Goal: Browse casually: Explore the website without a specific task or goal

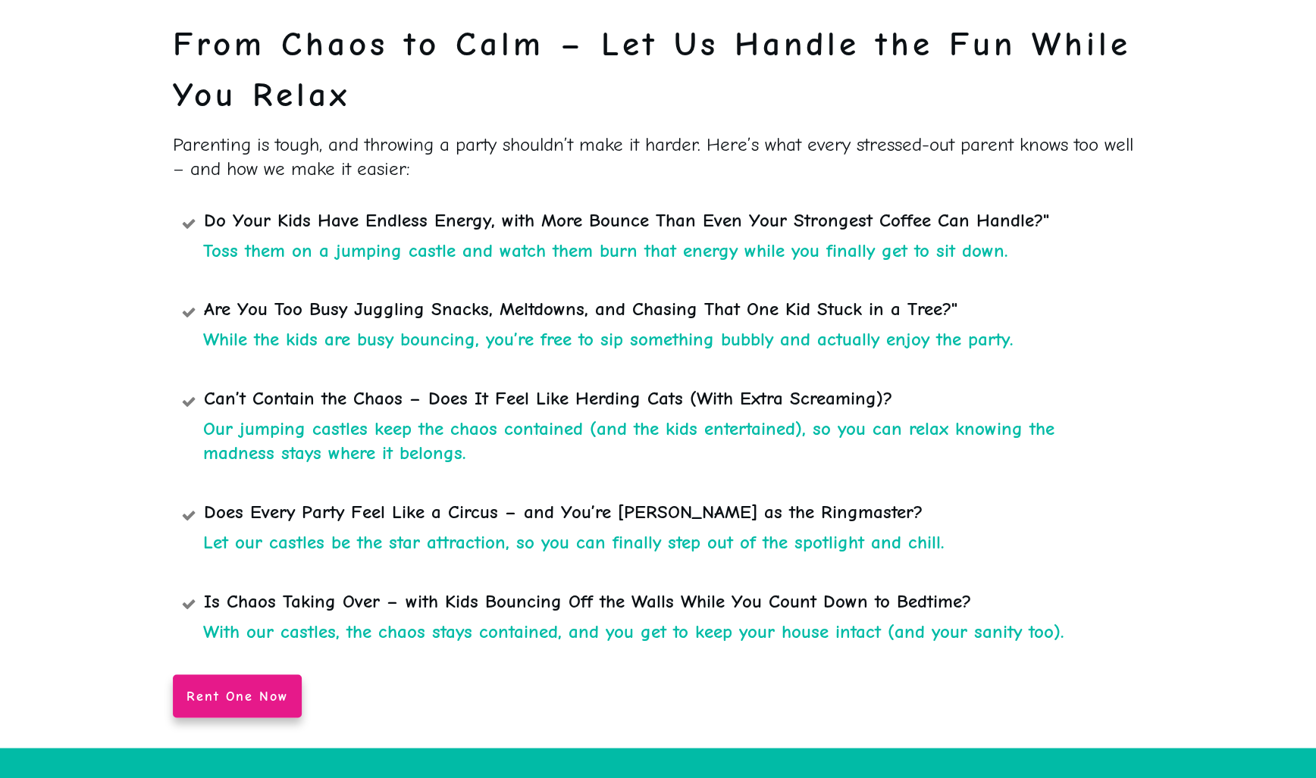
scroll to position [667, 0]
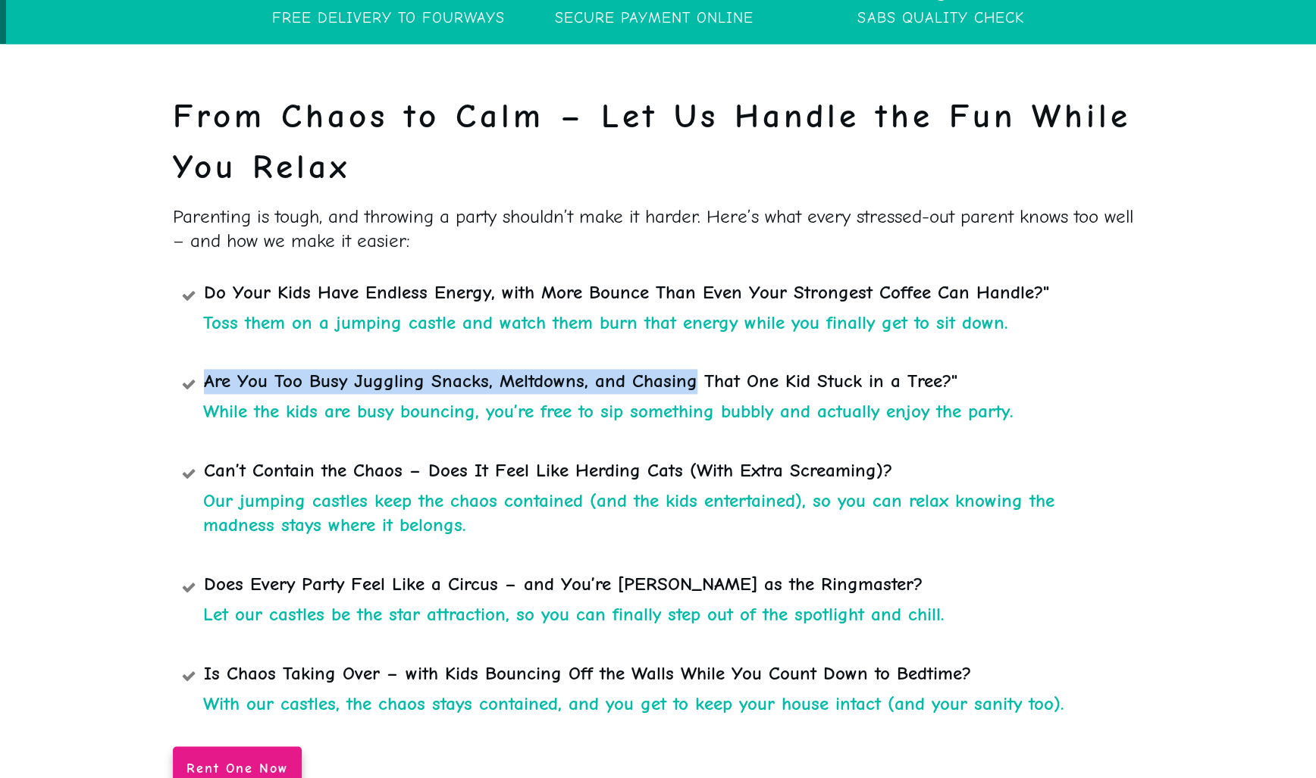
drag, startPoint x: 160, startPoint y: 252, endPoint x: 691, endPoint y: 340, distance: 538.7
click at [691, 340] on div at bounding box center [658, 432] width 1316 height 775
click at [1019, 692] on div "From Chaos to Calm – Let Us Handle the Fun While You Relax Parenting is tough, …" at bounding box center [658, 441] width 970 height 700
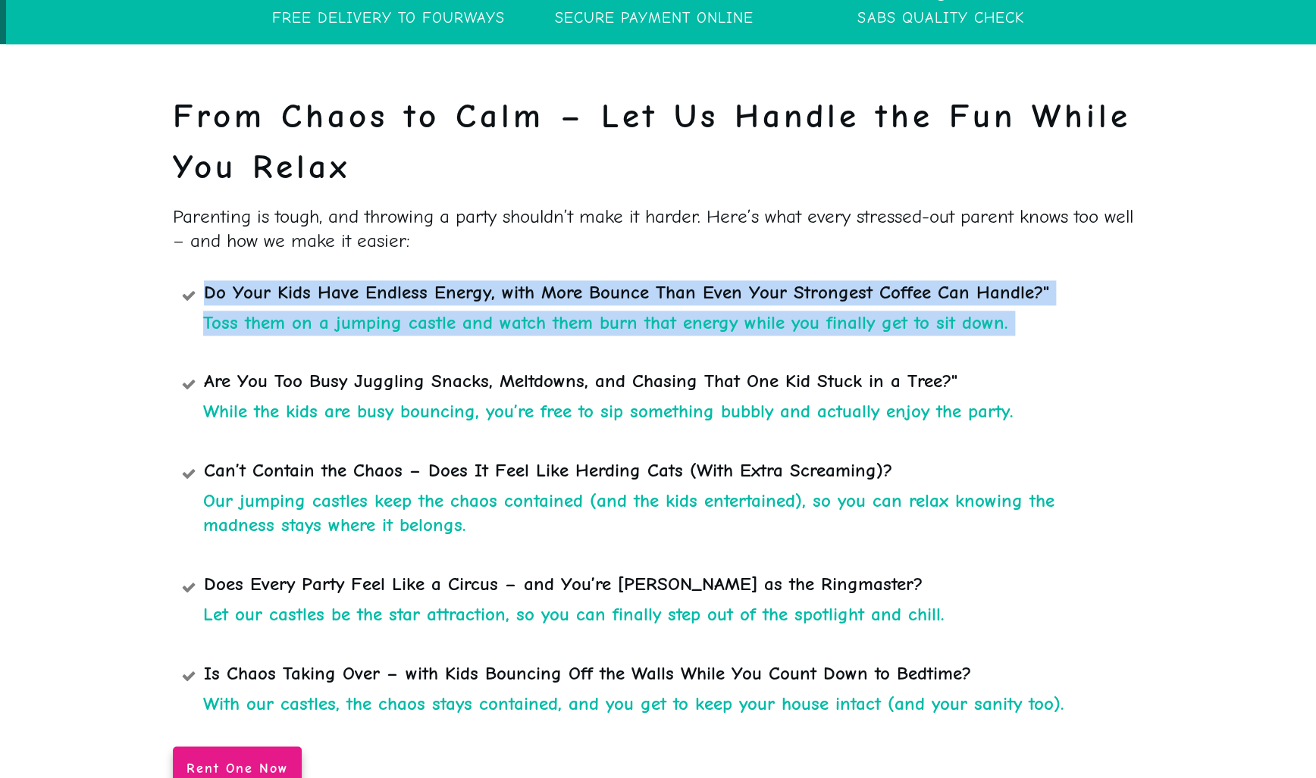
drag, startPoint x: 1067, startPoint y: 661, endPoint x: 208, endPoint y: 245, distance: 954.2
click at [208, 245] on div "From Chaos to Calm – Let Us Handle the Fun While You Relax Parenting is tough, …" at bounding box center [658, 441] width 970 height 700
copy div "Do Your Kids Have Endless Energy, with More Bounce Than Even Your Strongest Cof…"
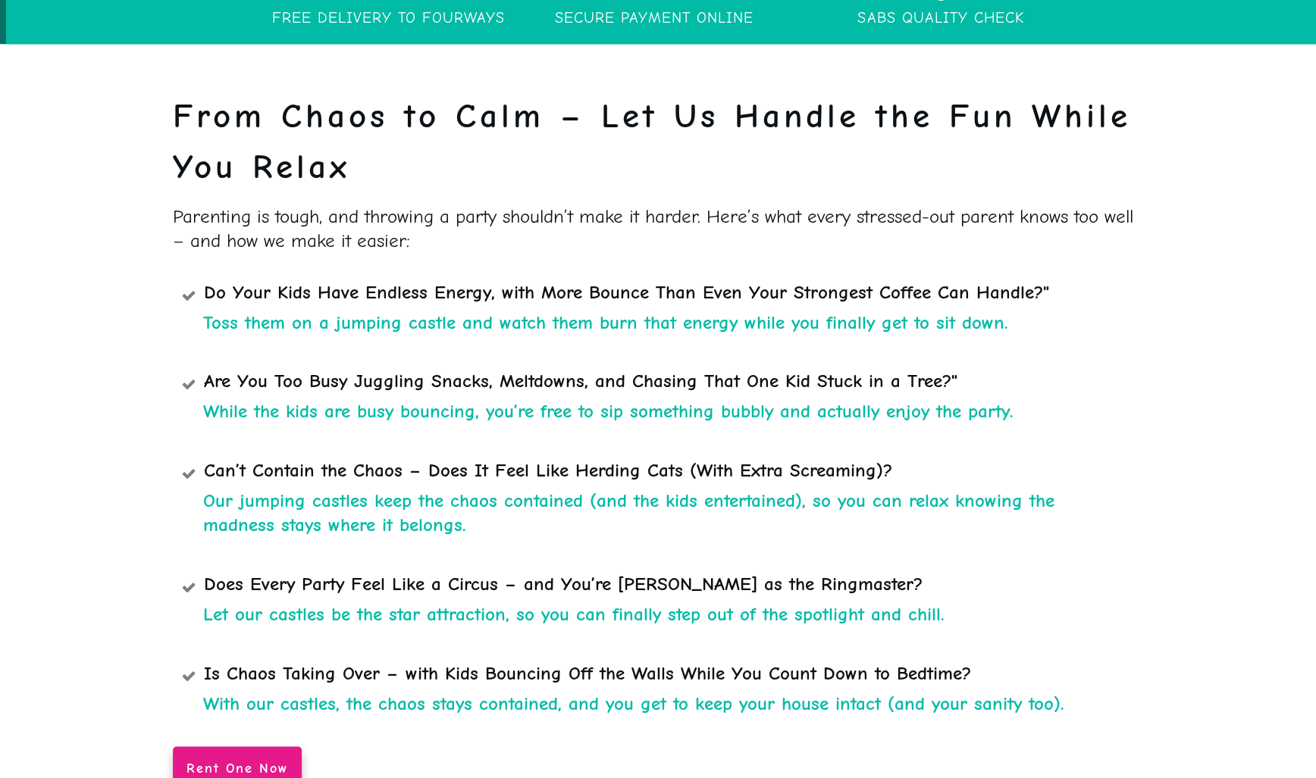
click at [182, 205] on p "Parenting is tough, and throwing a party shouldn’t make it harder. Here’s what …" at bounding box center [658, 239] width 970 height 68
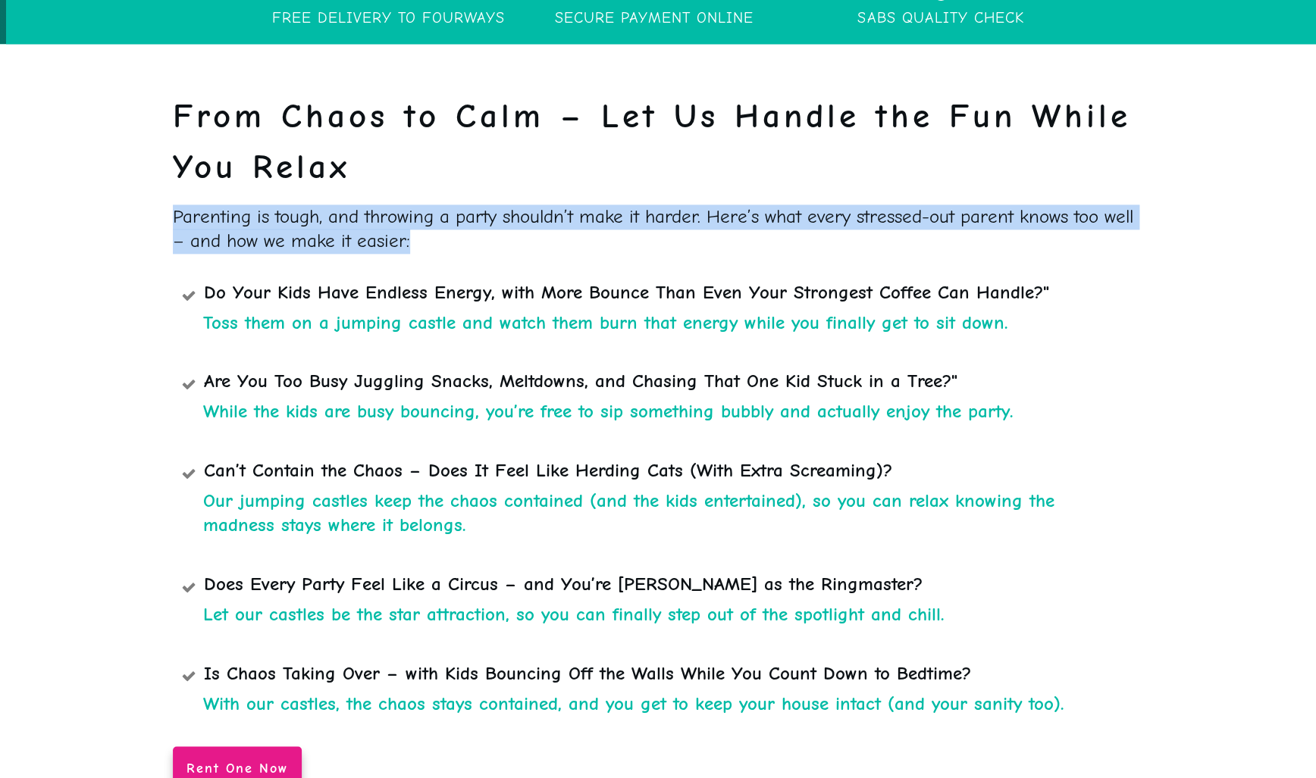
drag, startPoint x: 176, startPoint y: 170, endPoint x: 465, endPoint y: 186, distance: 289.3
click at [465, 205] on p "Parenting is tough, and throwing a party shouldn’t make it harder. Here’s what …" at bounding box center [658, 239] width 970 height 68
copy span "Parenting is tough, and throwing a party shouldn’t make it harder. Here’s what …"
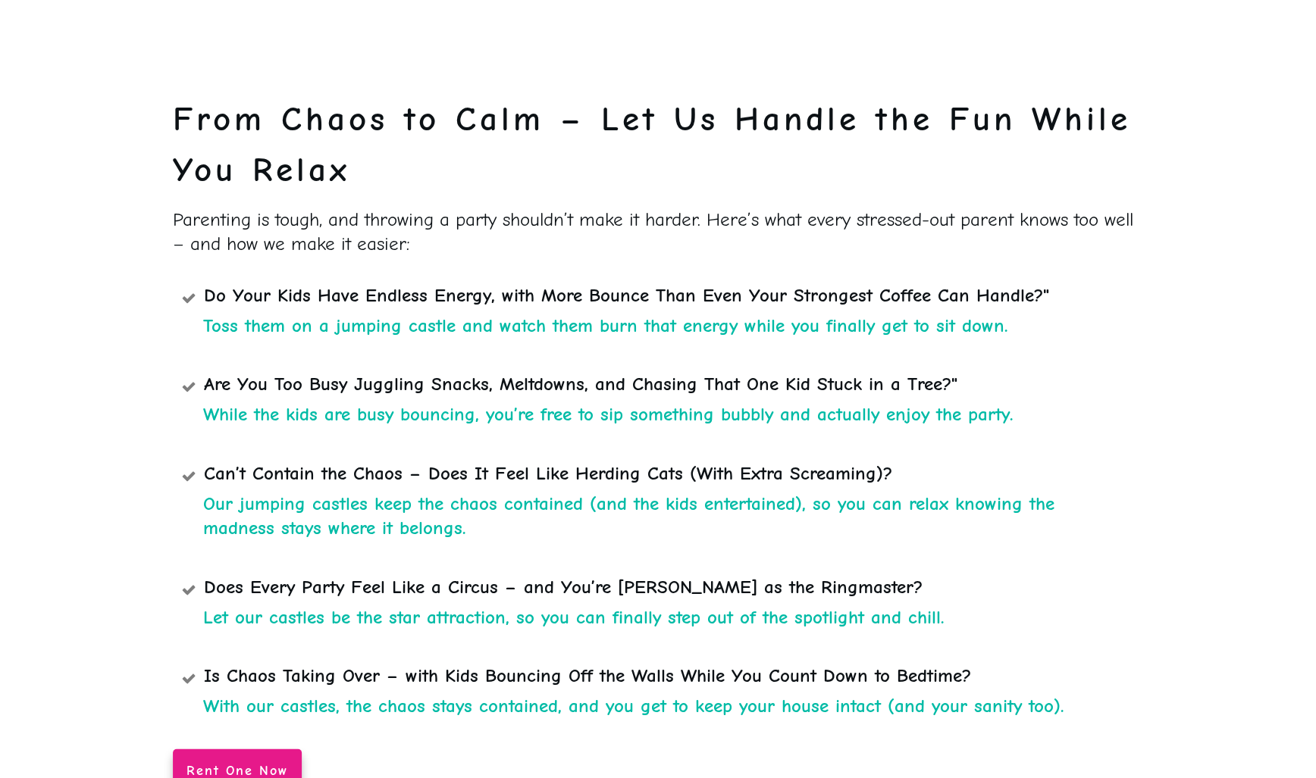
scroll to position [3848, 0]
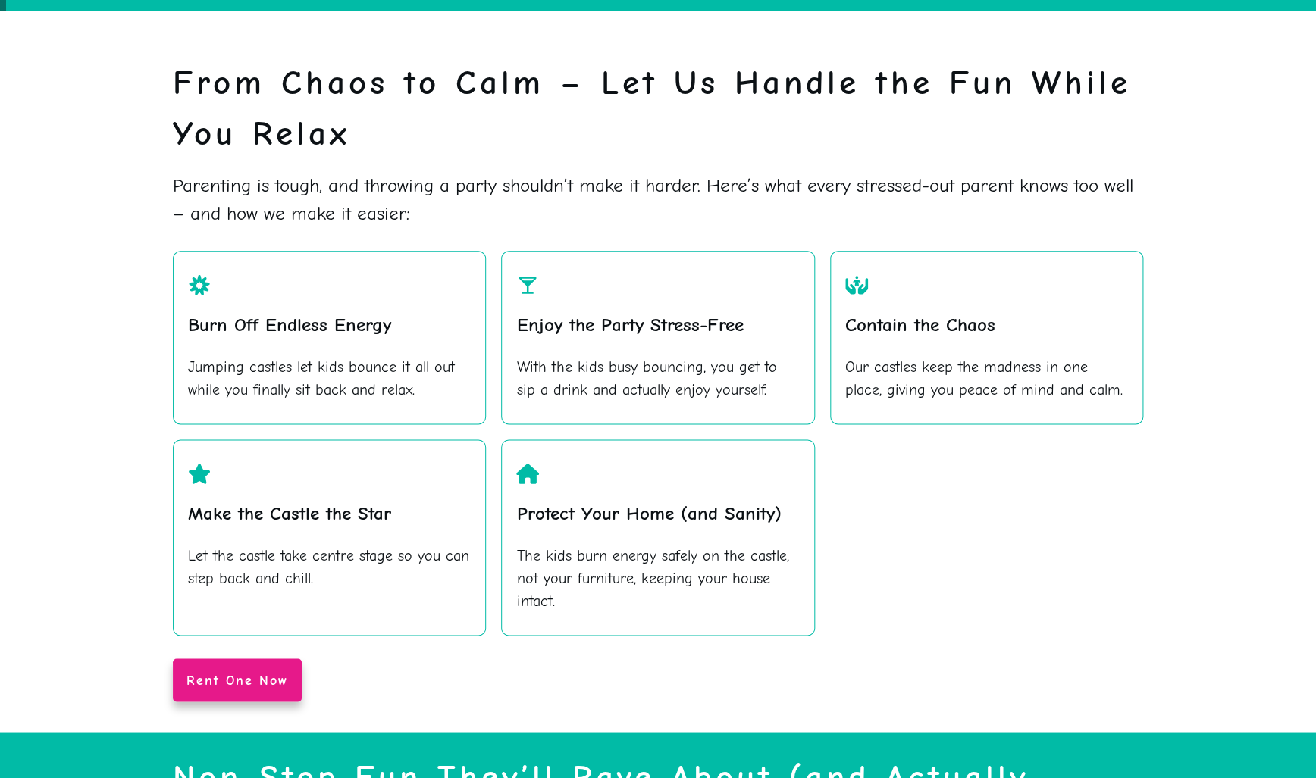
scroll to position [703, 0]
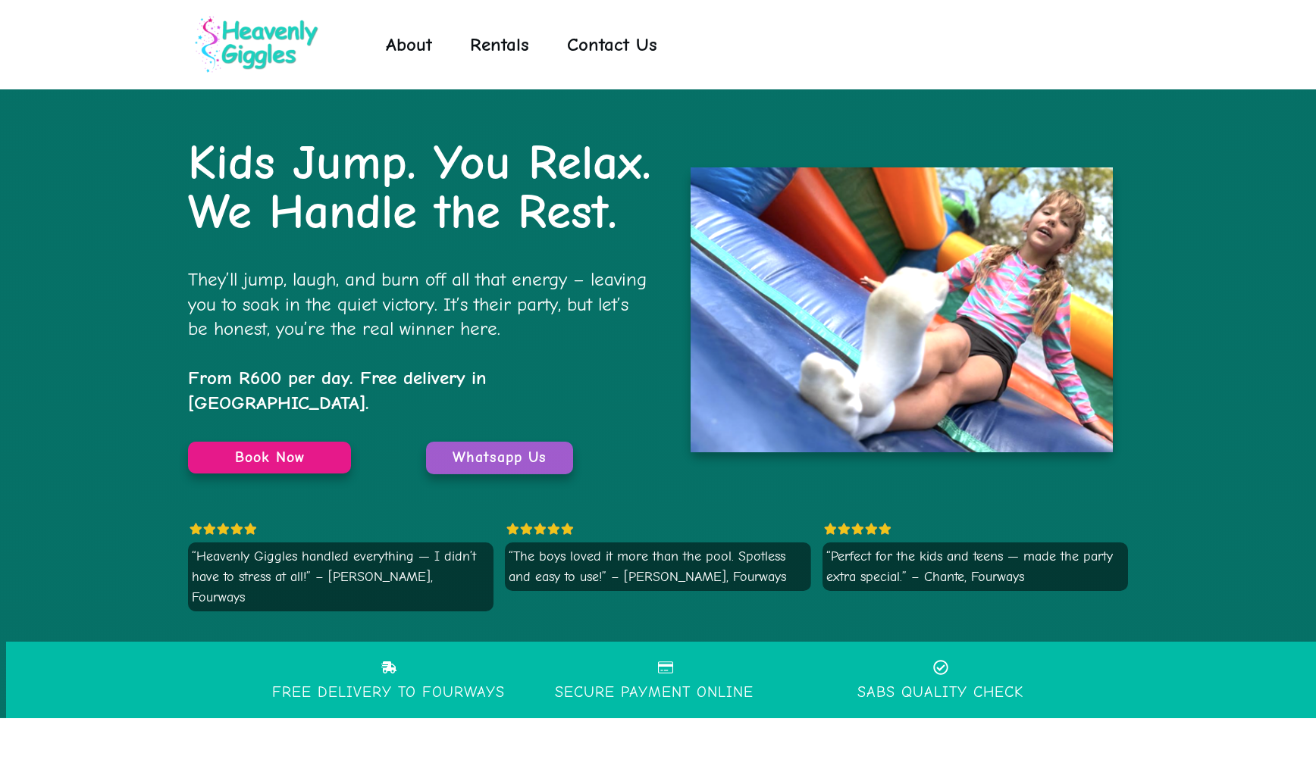
scroll to position [703, 0]
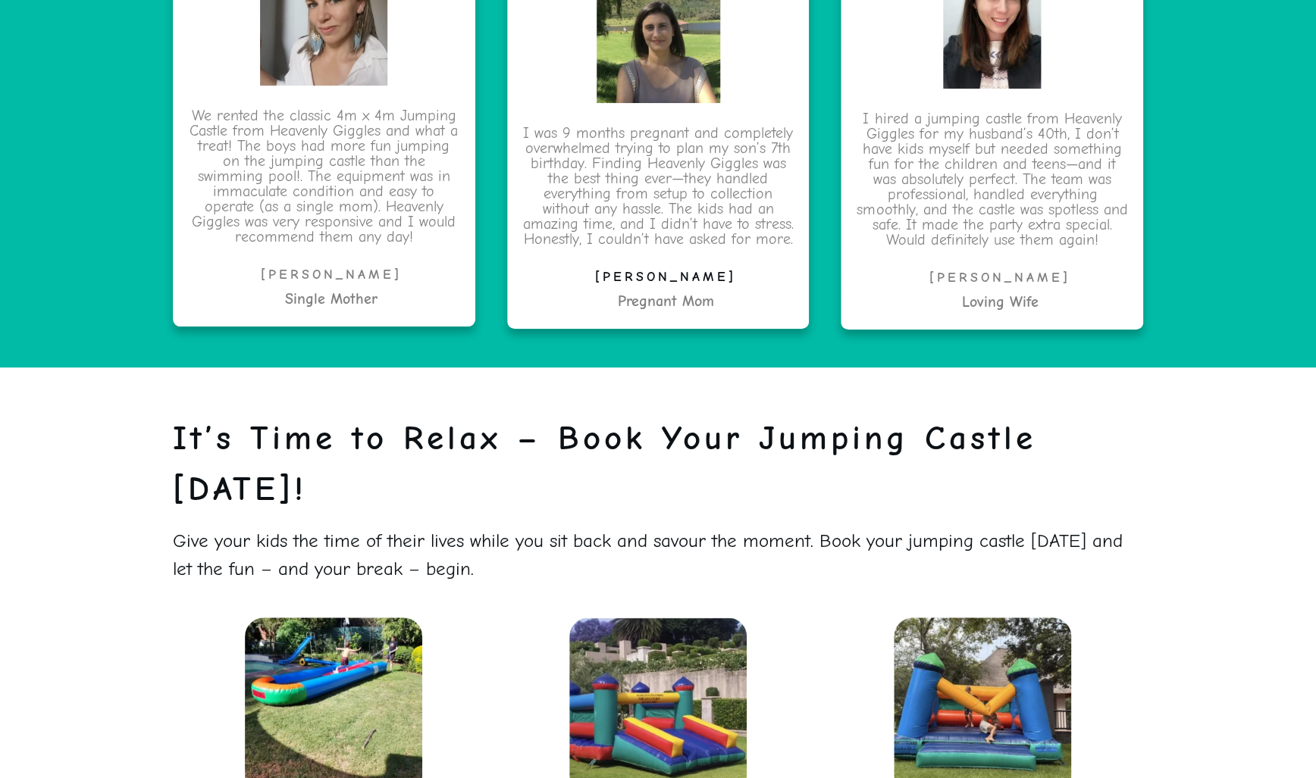
scroll to position [3188, 0]
